Goal: Navigation & Orientation: Find specific page/section

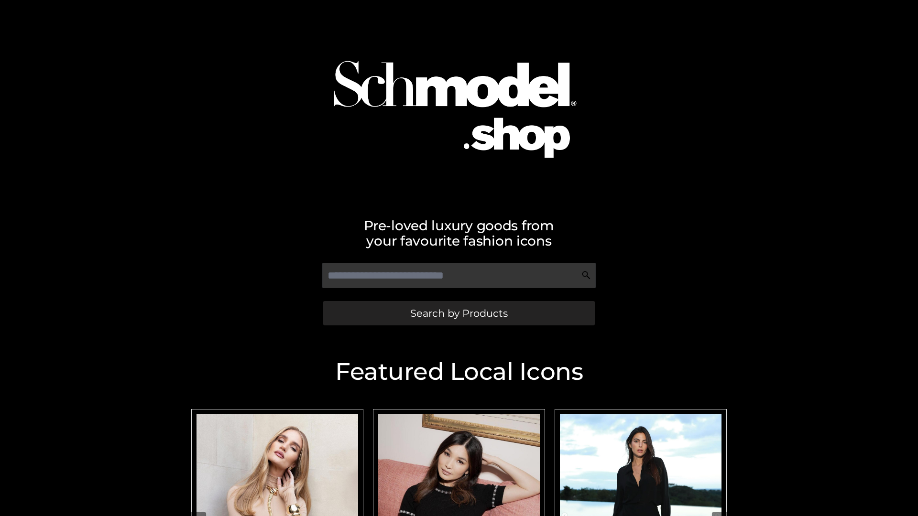
click at [458, 313] on span "Search by Products" at bounding box center [459, 313] width 98 height 10
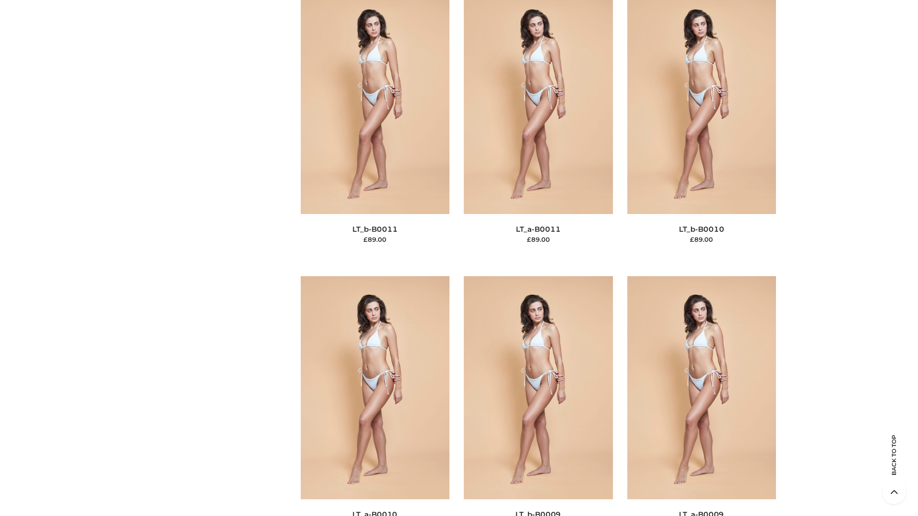
scroll to position [4293, 0]
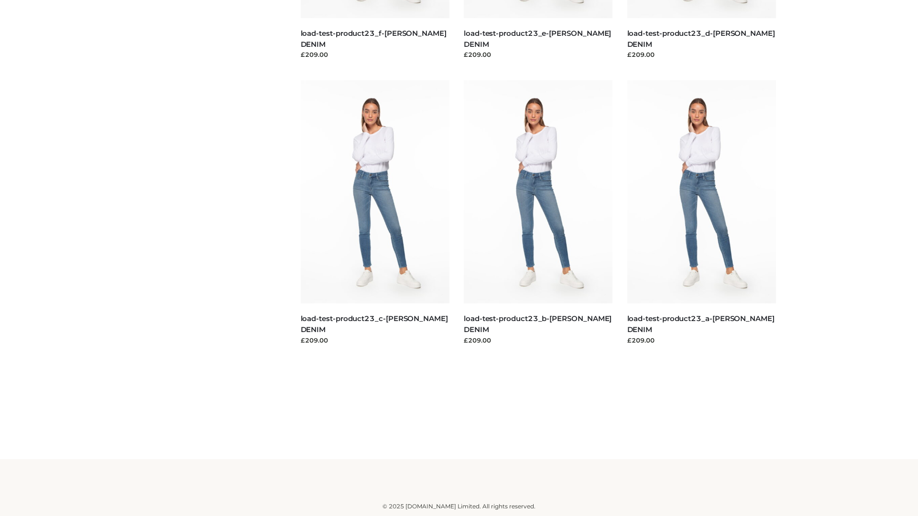
scroll to position [838, 0]
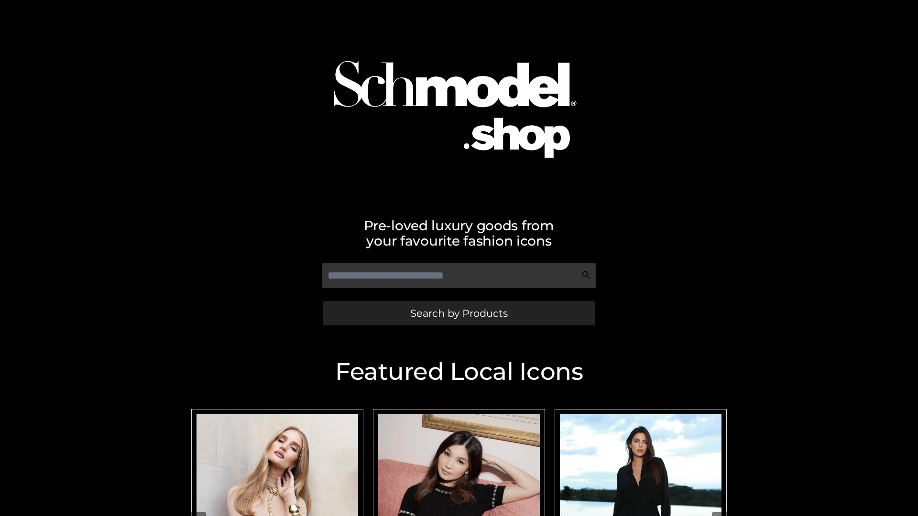
click at [458, 313] on span "Search by Products" at bounding box center [459, 313] width 98 height 10
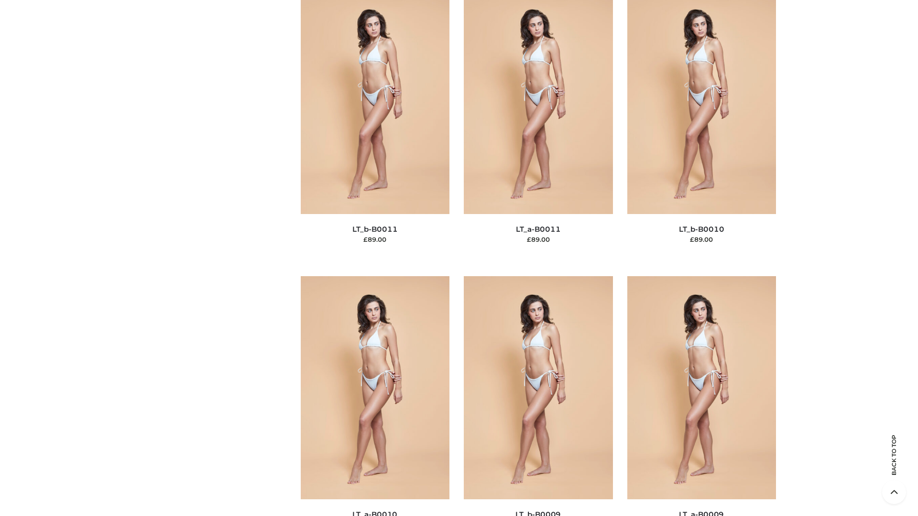
scroll to position [4293, 0]
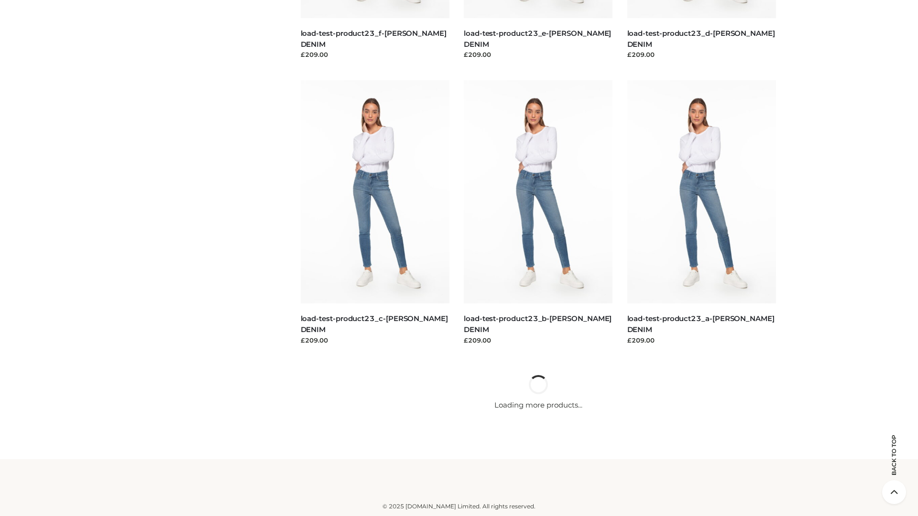
scroll to position [838, 0]
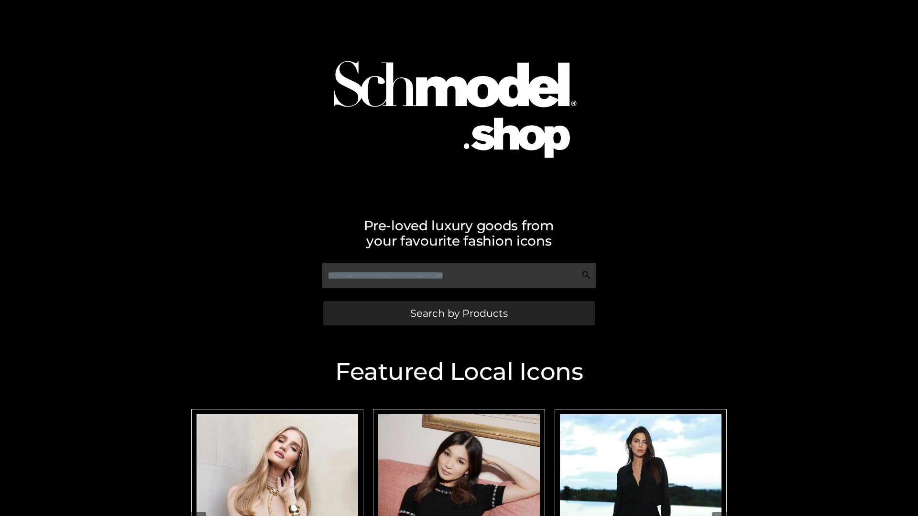
click at [458, 313] on span "Search by Products" at bounding box center [459, 313] width 98 height 10
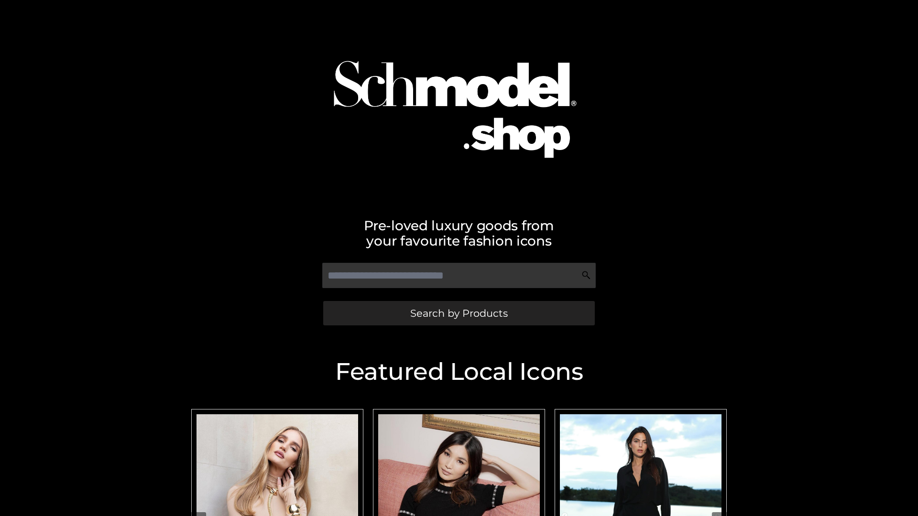
click at [458, 313] on span "Search by Products" at bounding box center [459, 313] width 98 height 10
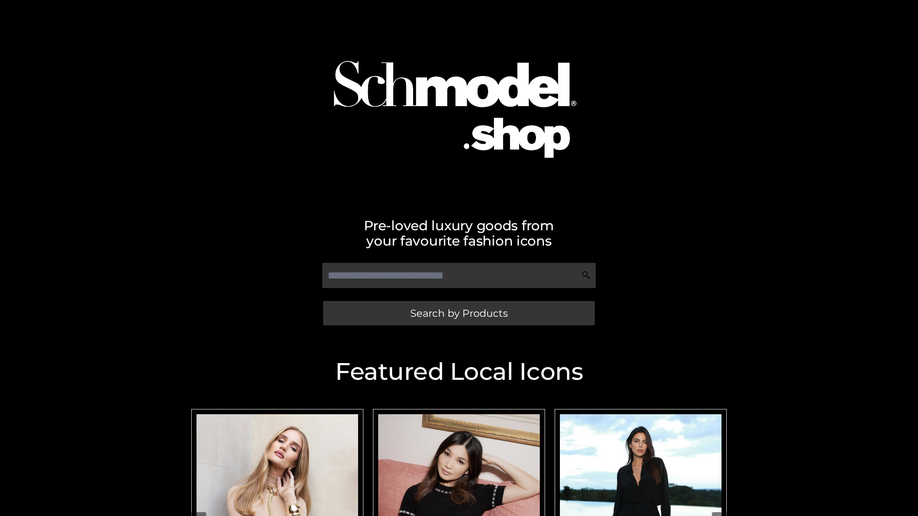
click at [458, 313] on span "Search by Products" at bounding box center [459, 313] width 98 height 10
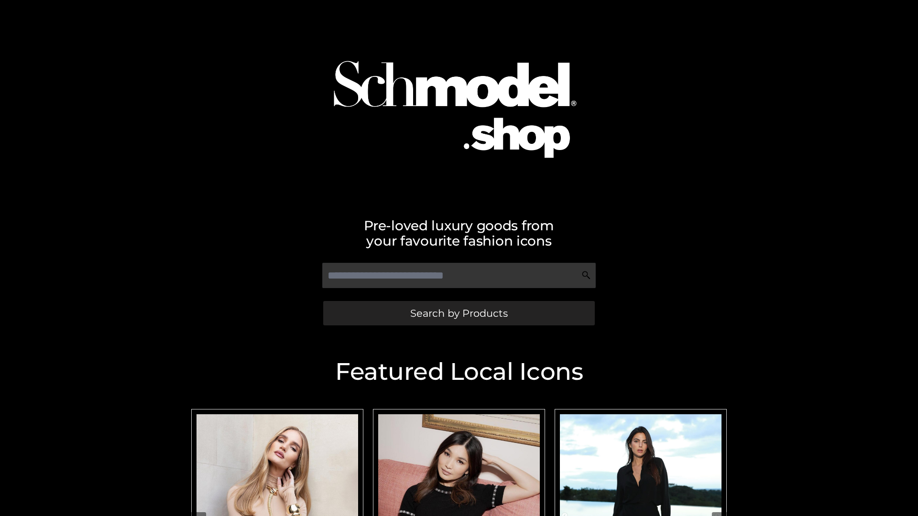
click at [458, 313] on span "Search by Products" at bounding box center [459, 313] width 98 height 10
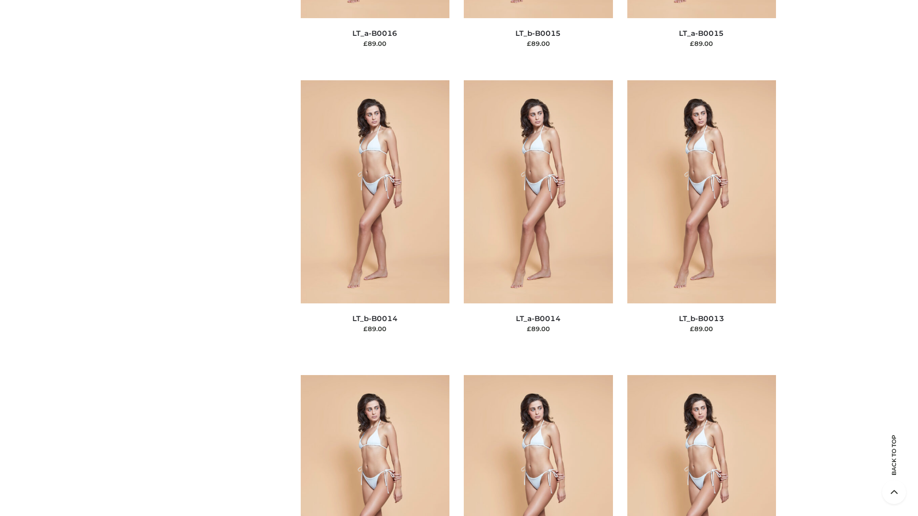
scroll to position [3399, 0]
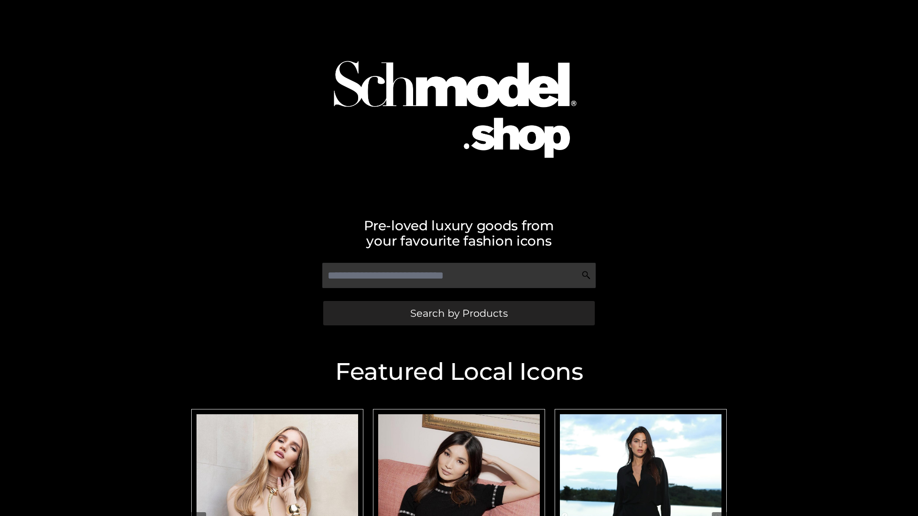
click at [458, 313] on span "Search by Products" at bounding box center [459, 313] width 98 height 10
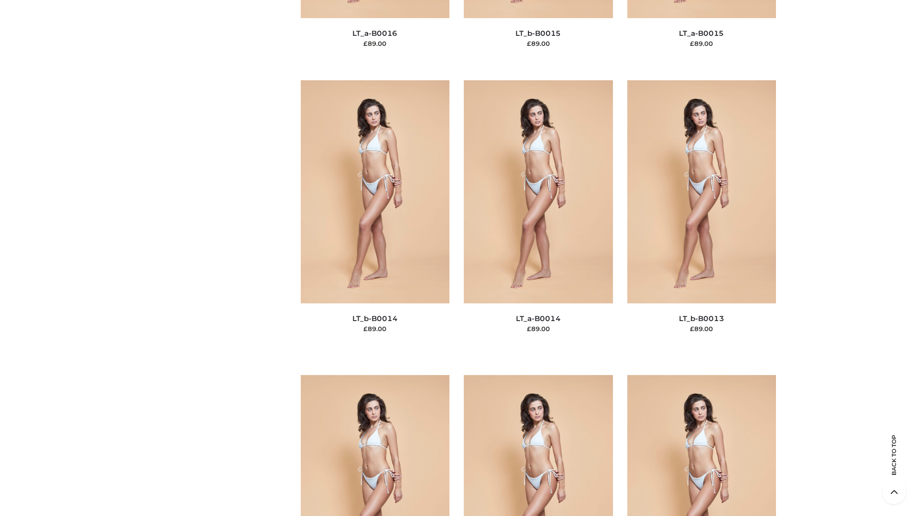
scroll to position [3399, 0]
